Goal: Browse casually: Explore the website without a specific task or goal

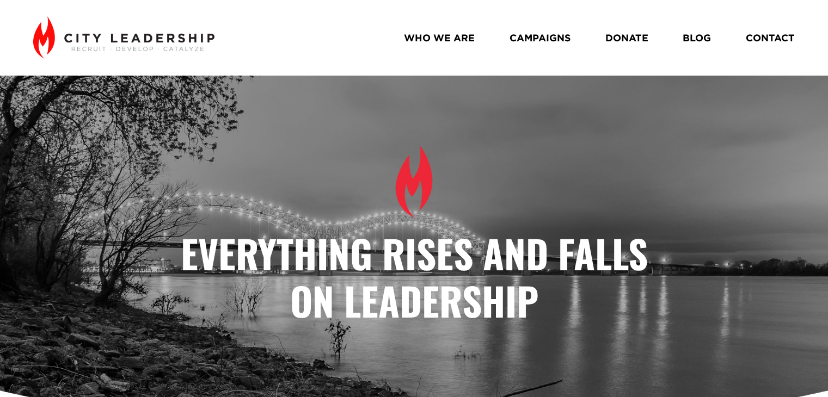
click at [550, 35] on link "CAMPAIGNS" at bounding box center [540, 38] width 61 height 20
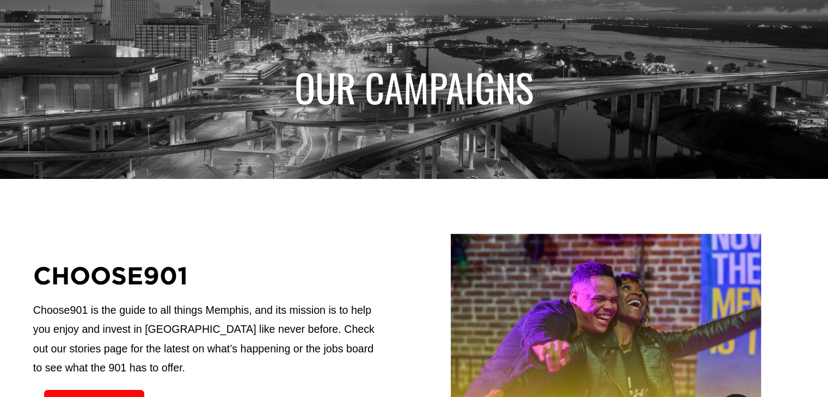
scroll to position [1, 0]
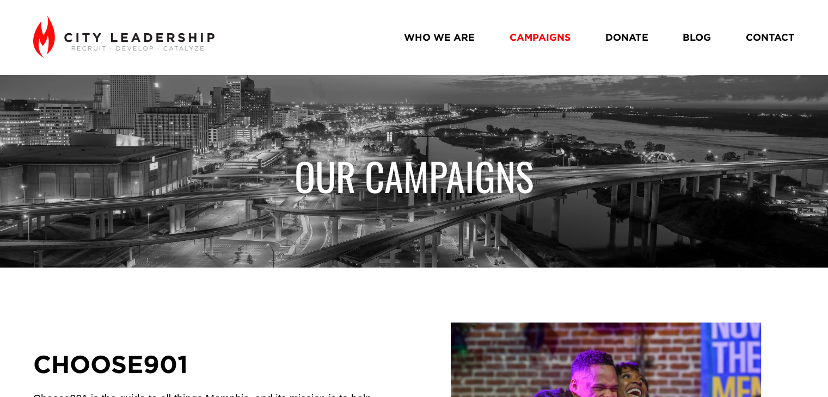
click at [769, 40] on link "CONTACT" at bounding box center [770, 38] width 49 height 20
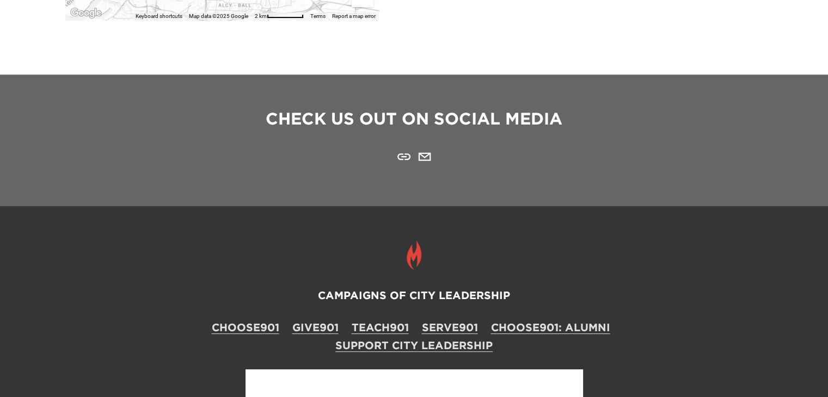
scroll to position [436, 0]
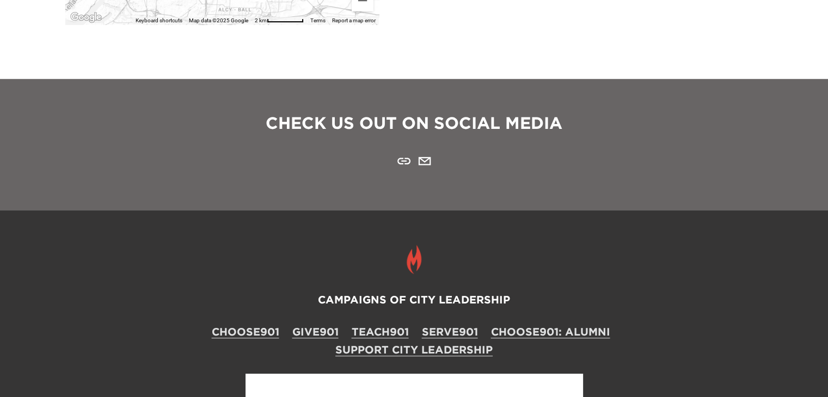
click at [405, 164] on use "URL" at bounding box center [403, 161] width 13 height 7
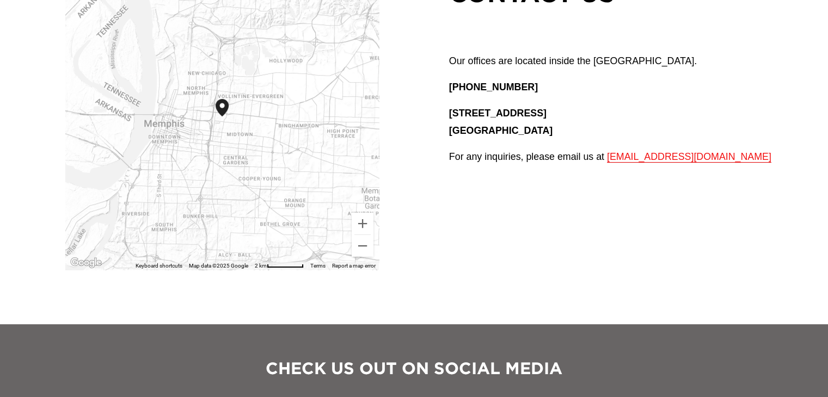
scroll to position [0, 0]
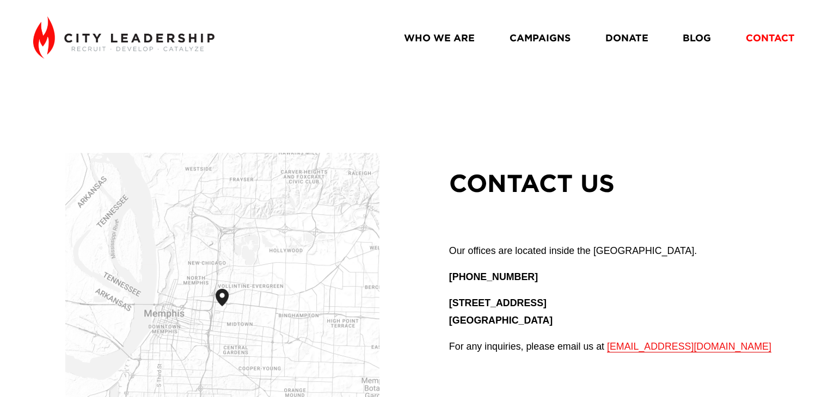
click at [695, 40] on link "BLOG" at bounding box center [697, 38] width 28 height 20
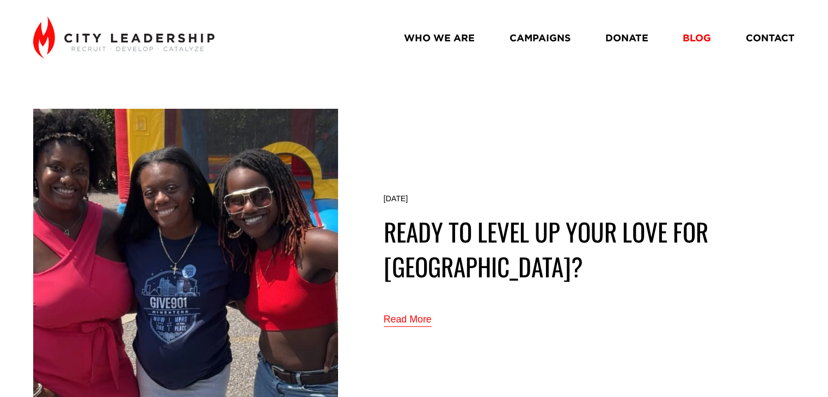
click at [423, 323] on link "Read More" at bounding box center [408, 320] width 48 height 18
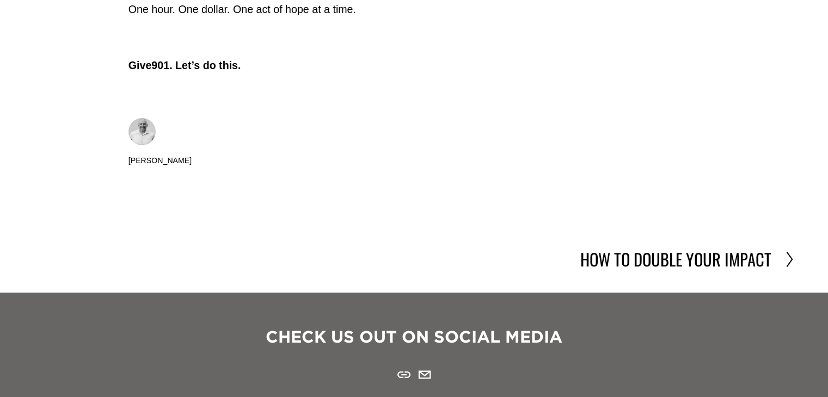
scroll to position [4029, 0]
